Goal: Task Accomplishment & Management: Manage account settings

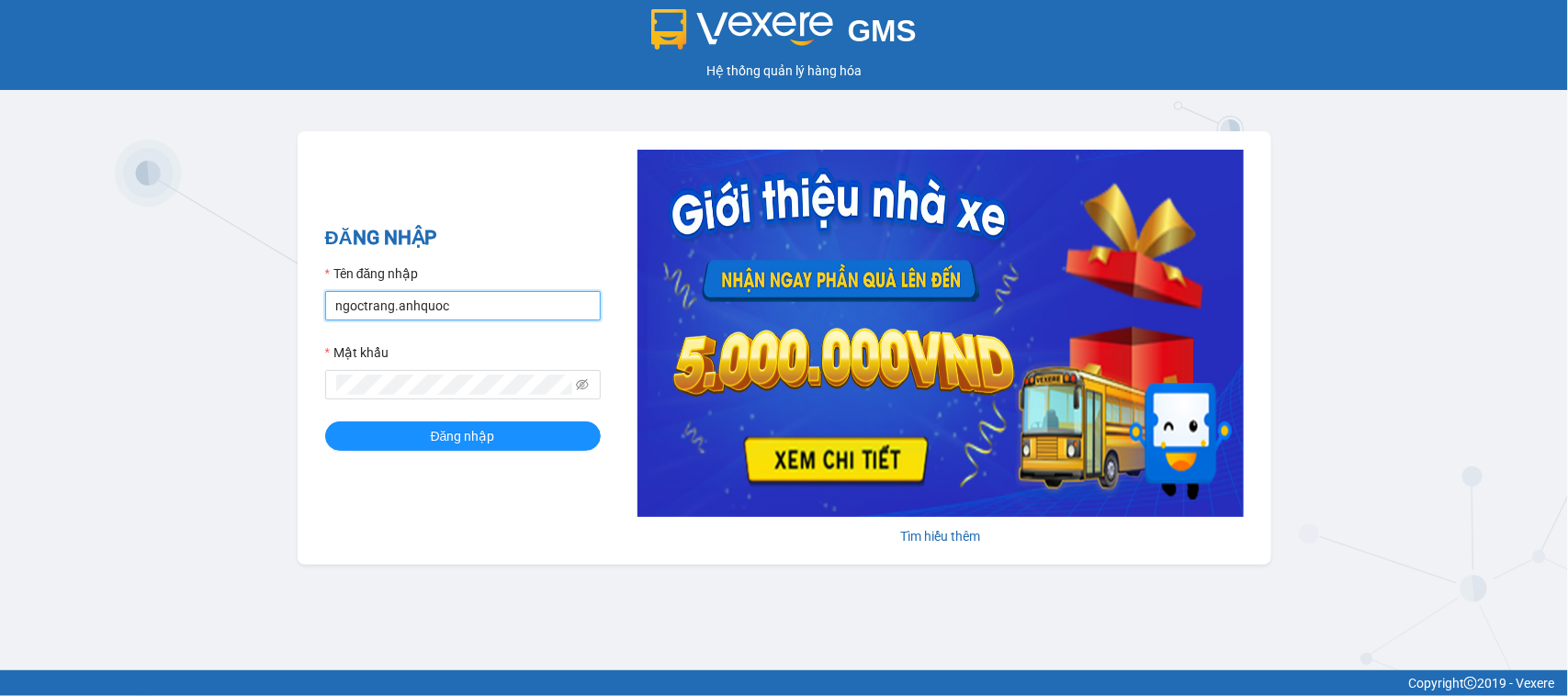
click at [407, 301] on input "ngoctrang.anhquoc" at bounding box center [463, 305] width 276 height 29
type input "huyentrang.anhquoc"
click at [540, 437] on button "Đăng nhập" at bounding box center [463, 436] width 276 height 29
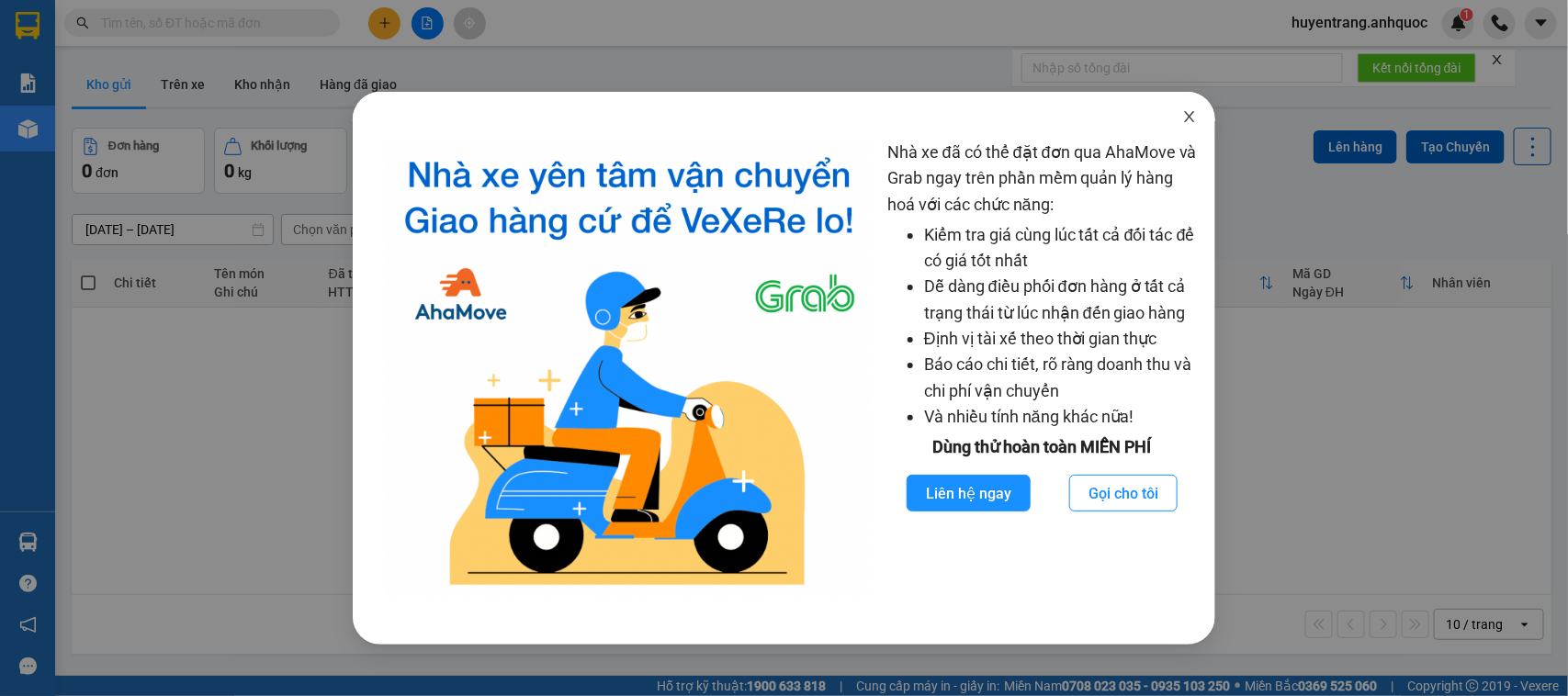
click at [1195, 121] on icon "close" at bounding box center [1189, 116] width 15 height 15
